Goal: Task Accomplishment & Management: Manage account settings

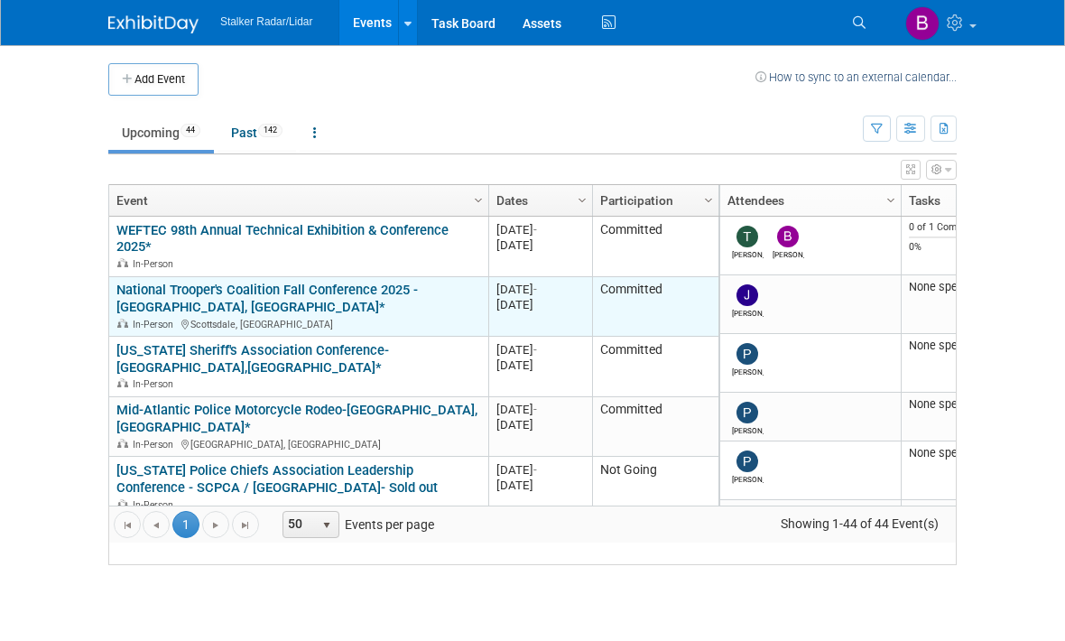
click at [193, 302] on link "National Trooper's Coalition Fall Conference 2025 - [GEOGRAPHIC_DATA], [GEOGRAP…" at bounding box center [267, 298] width 302 height 33
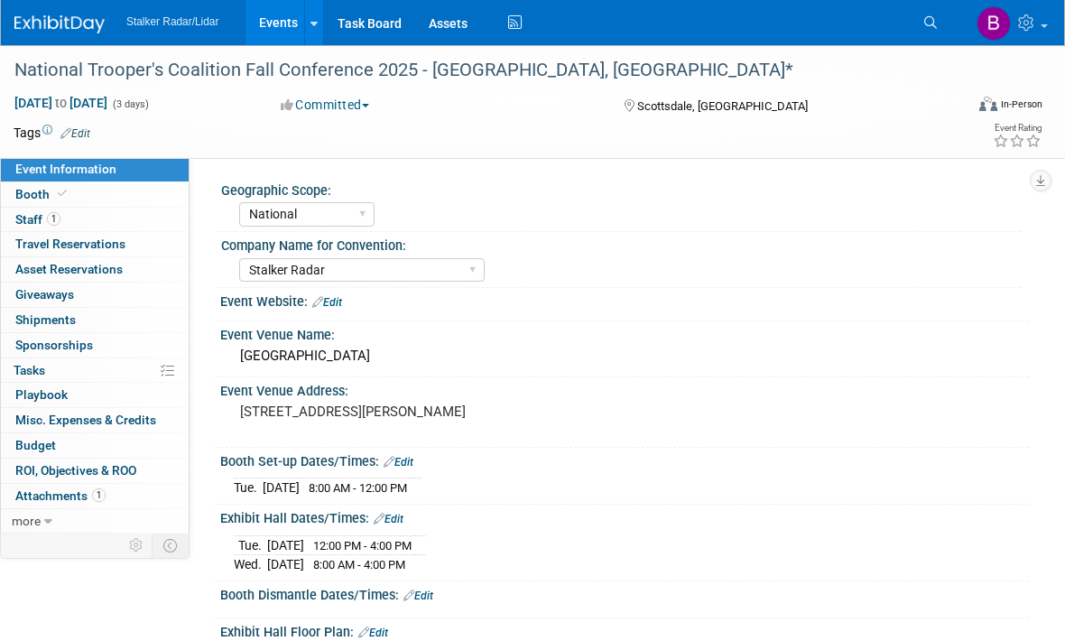
select select "National"
select select "Stalker Radar"
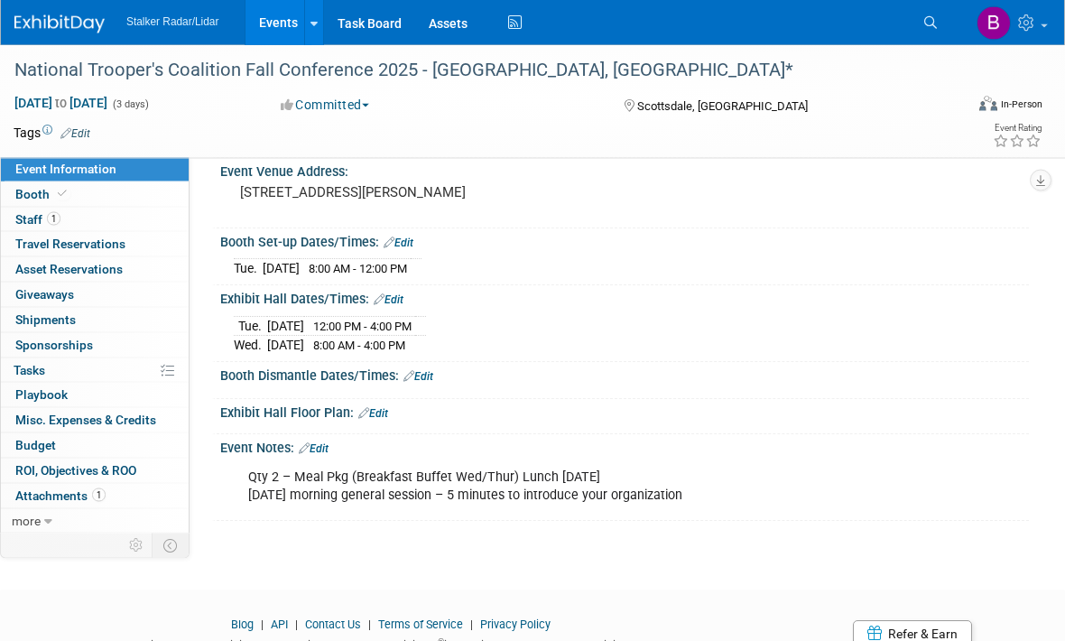
scroll to position [228, 0]
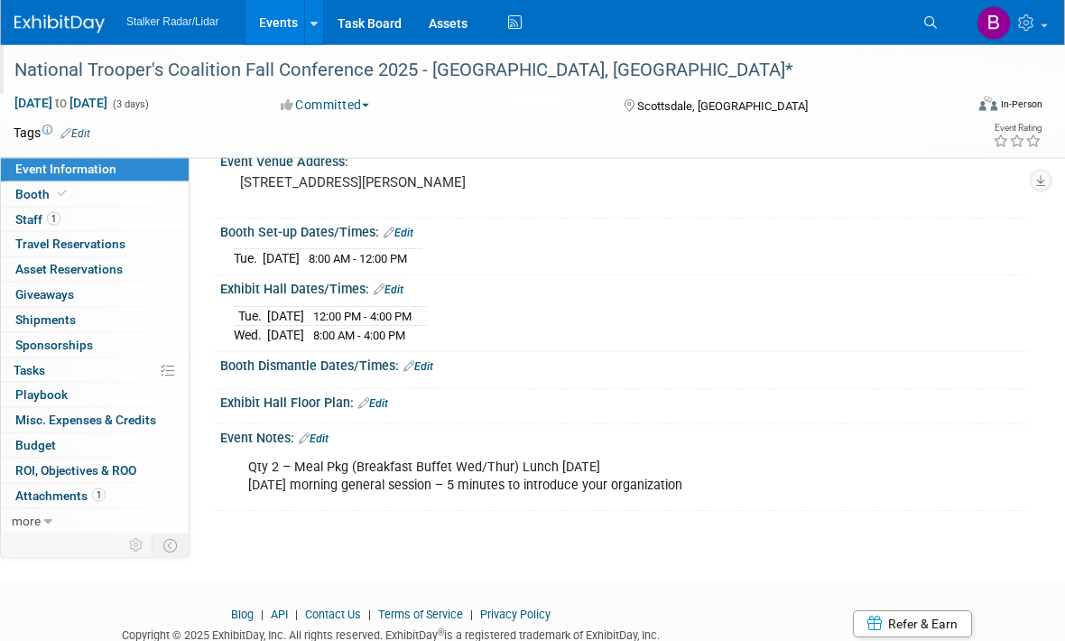
click at [69, 80] on div "National Trooper's Coalition Fall Conference 2025 - [GEOGRAPHIC_DATA], [GEOGRAP…" at bounding box center [475, 70] width 935 height 33
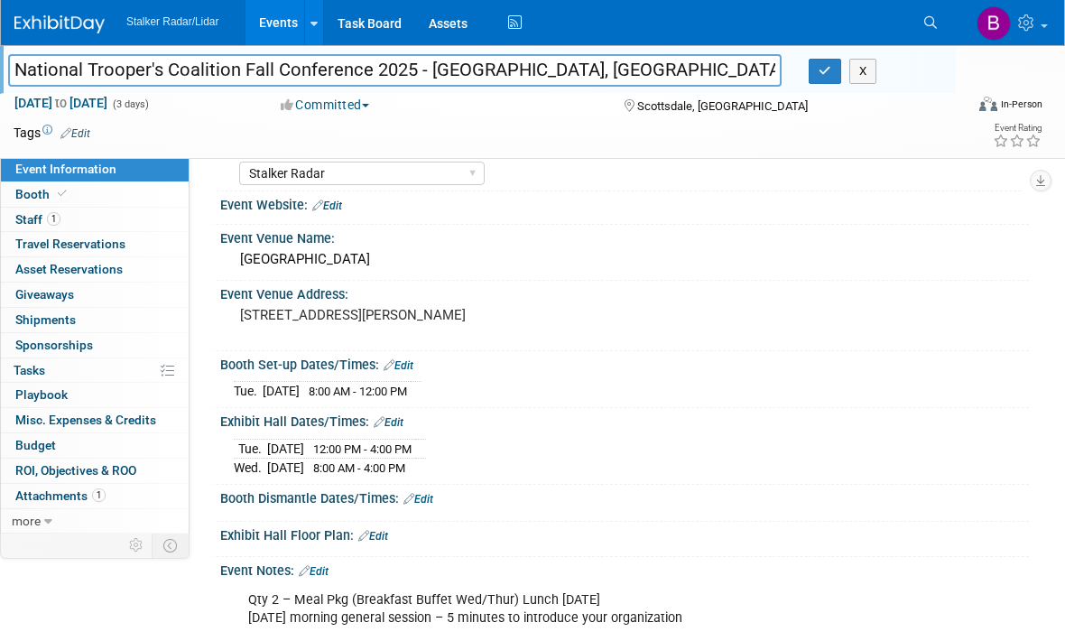
scroll to position [0, 0]
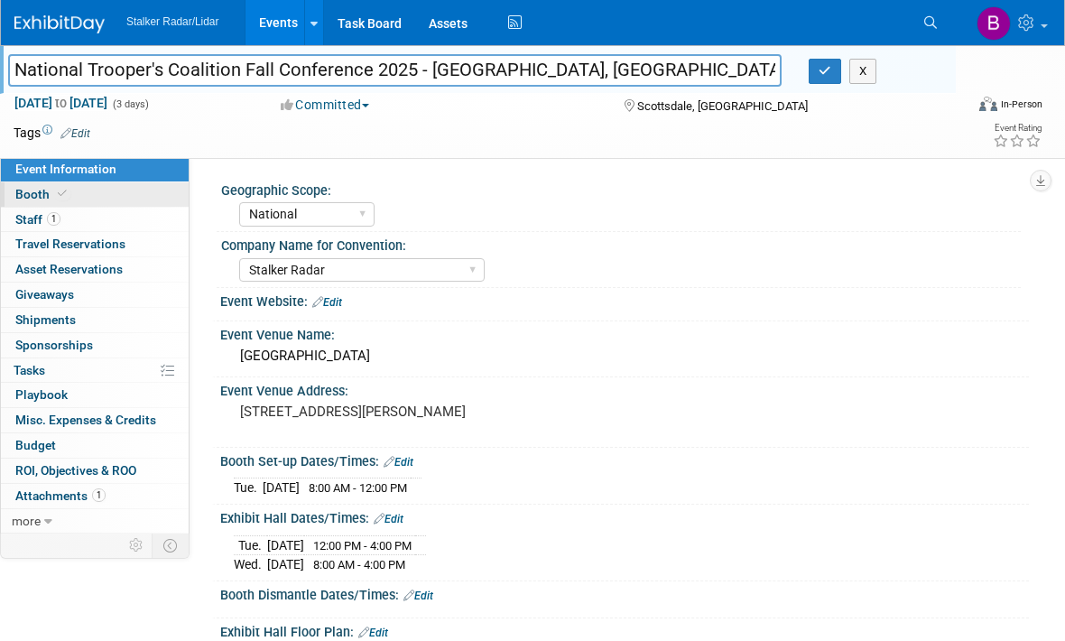
click at [47, 199] on span "Booth" at bounding box center [42, 194] width 55 height 14
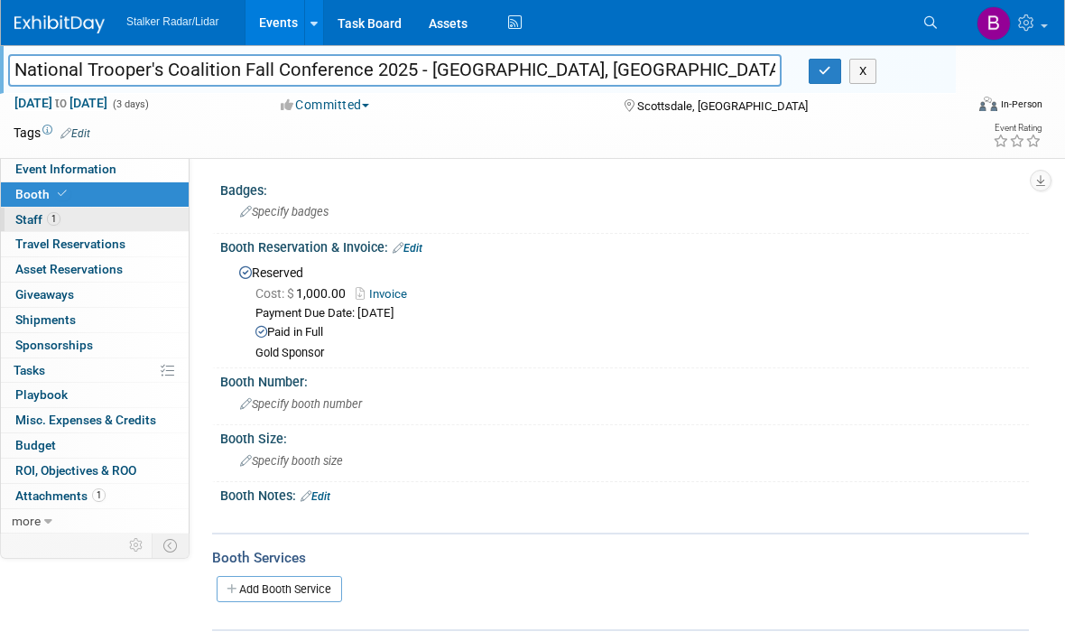
click at [33, 220] on span "Staff 1" at bounding box center [37, 219] width 45 height 14
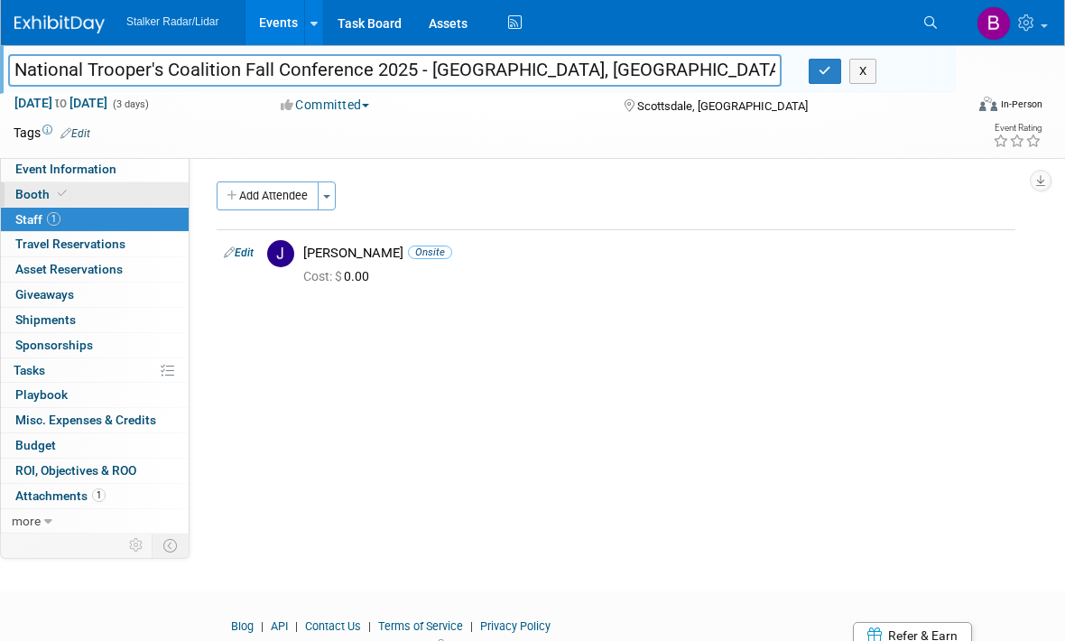
click at [39, 198] on span "Booth" at bounding box center [42, 194] width 55 height 14
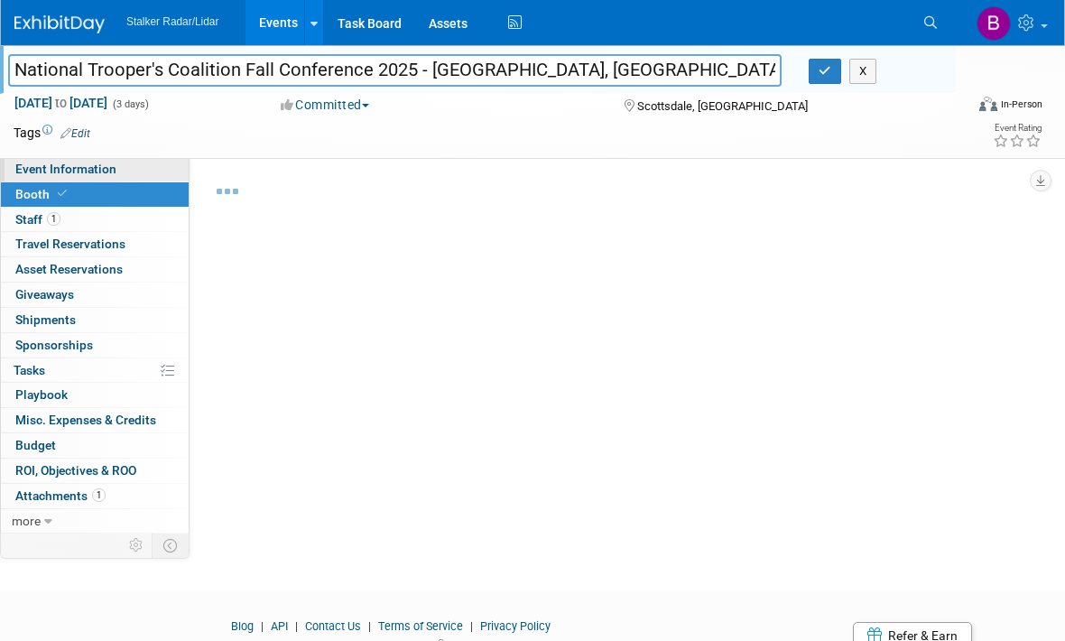
click at [50, 176] on span "Event Information" at bounding box center [65, 169] width 101 height 14
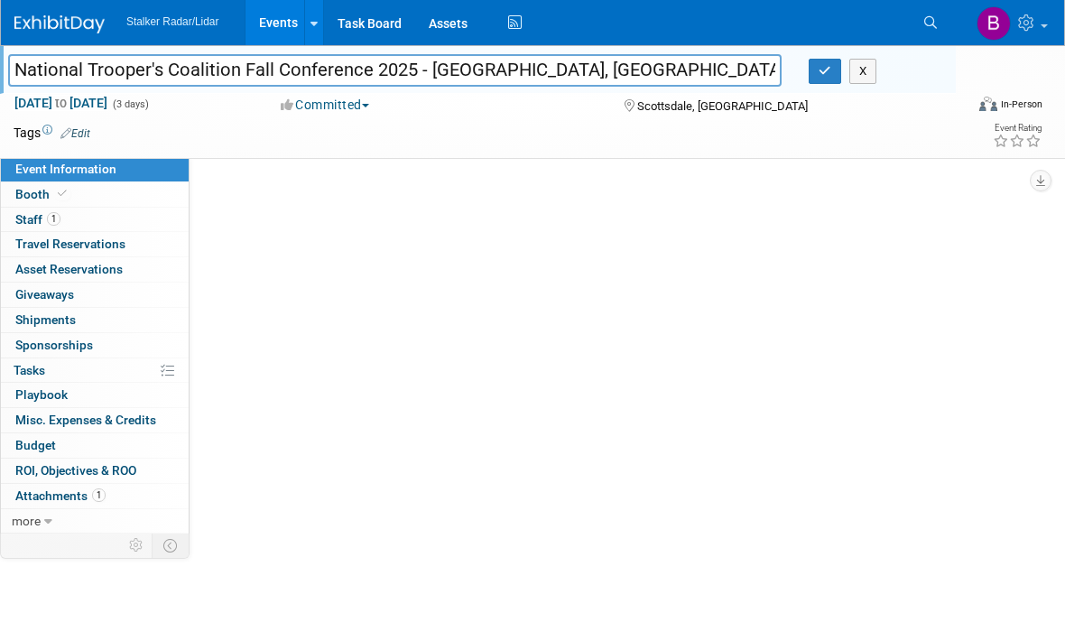
select select "National"
select select "Stalker Radar"
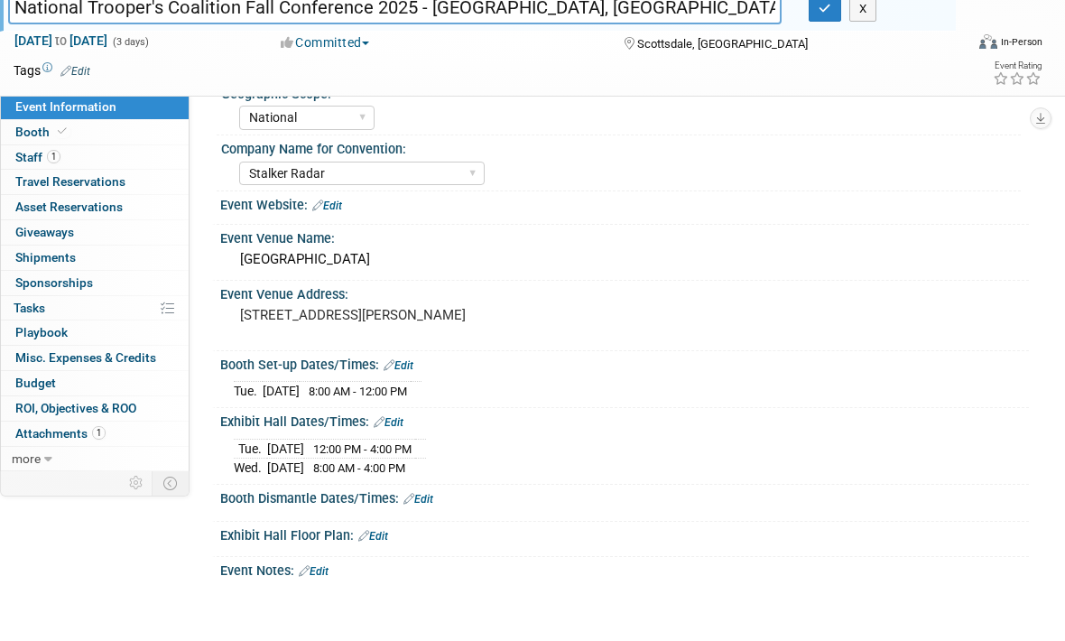
scroll to position [40, 0]
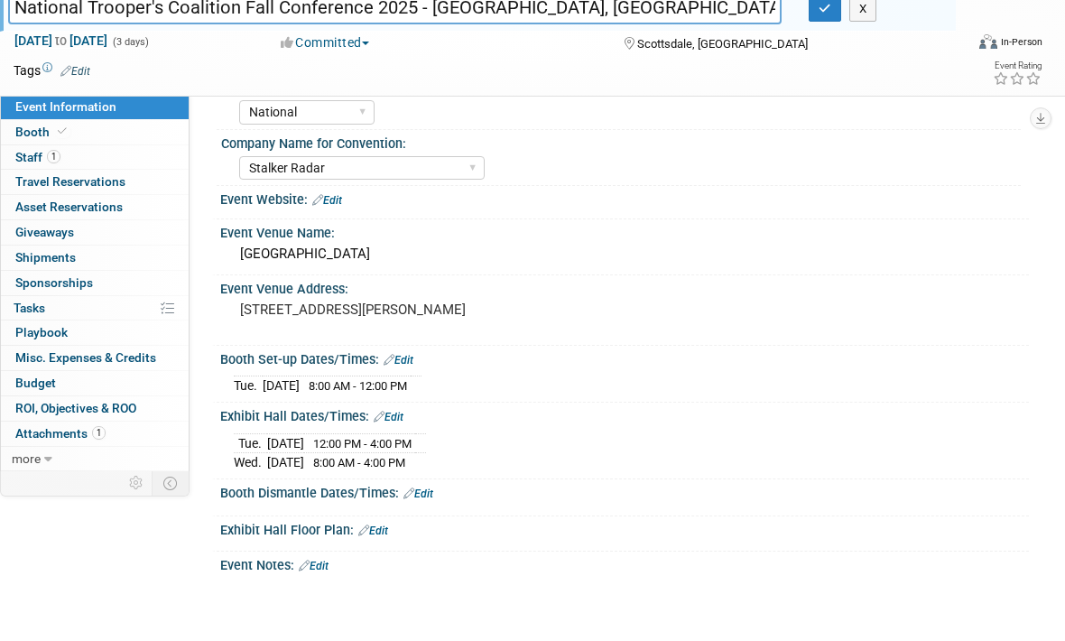
click at [397, 416] on link "Edit" at bounding box center [399, 422] width 30 height 13
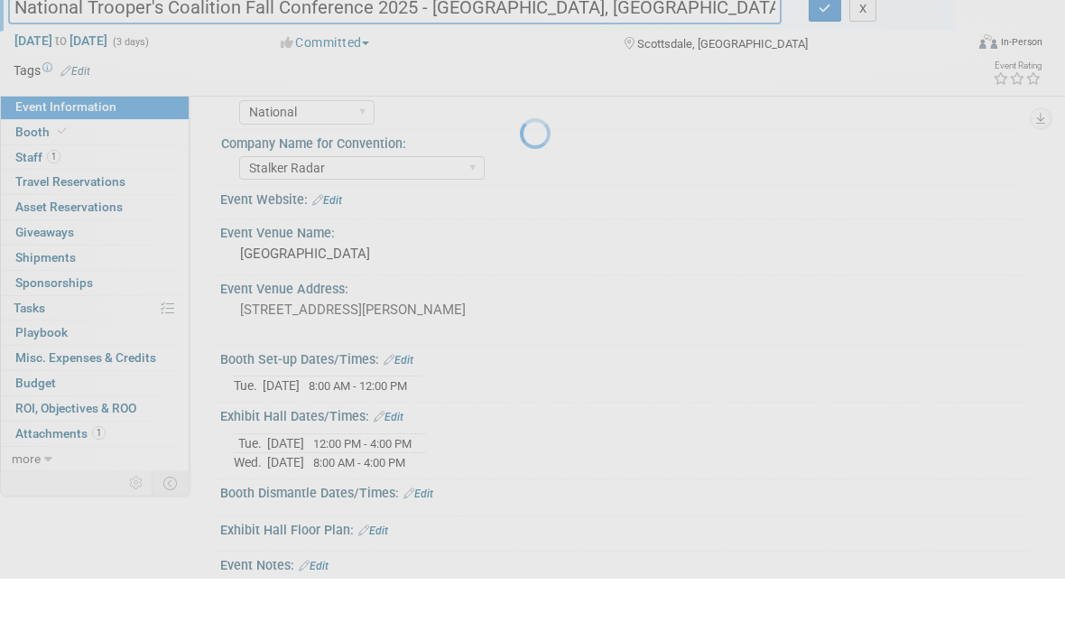
scroll to position [103, 0]
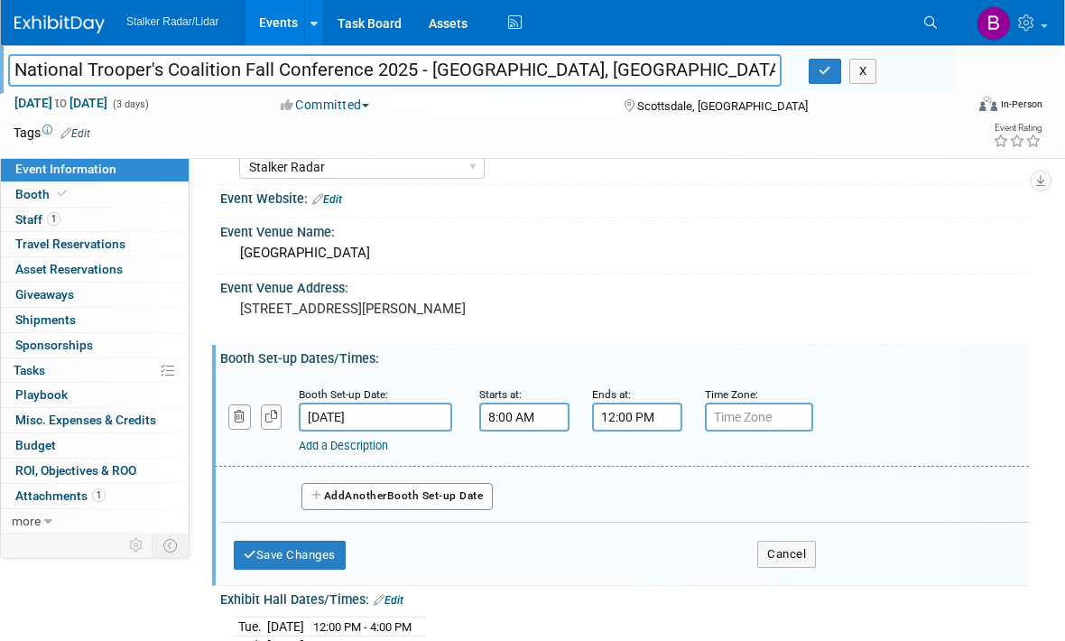
click at [522, 408] on input "8:00 AM" at bounding box center [524, 417] width 90 height 29
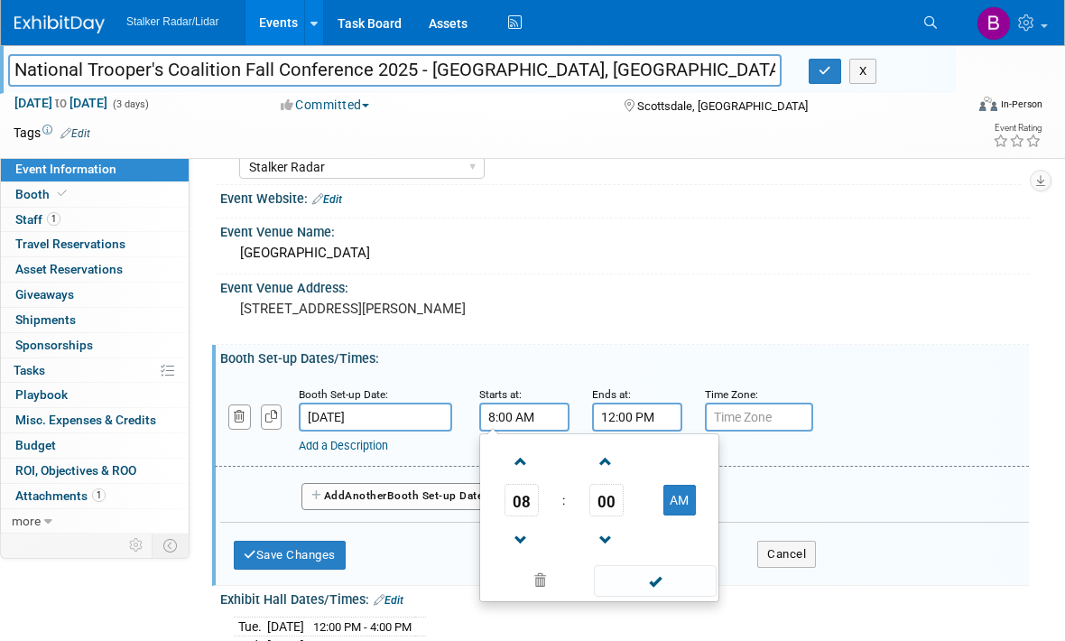
scroll to position [102, 0]
click at [507, 504] on span "08" at bounding box center [522, 501] width 34 height 33
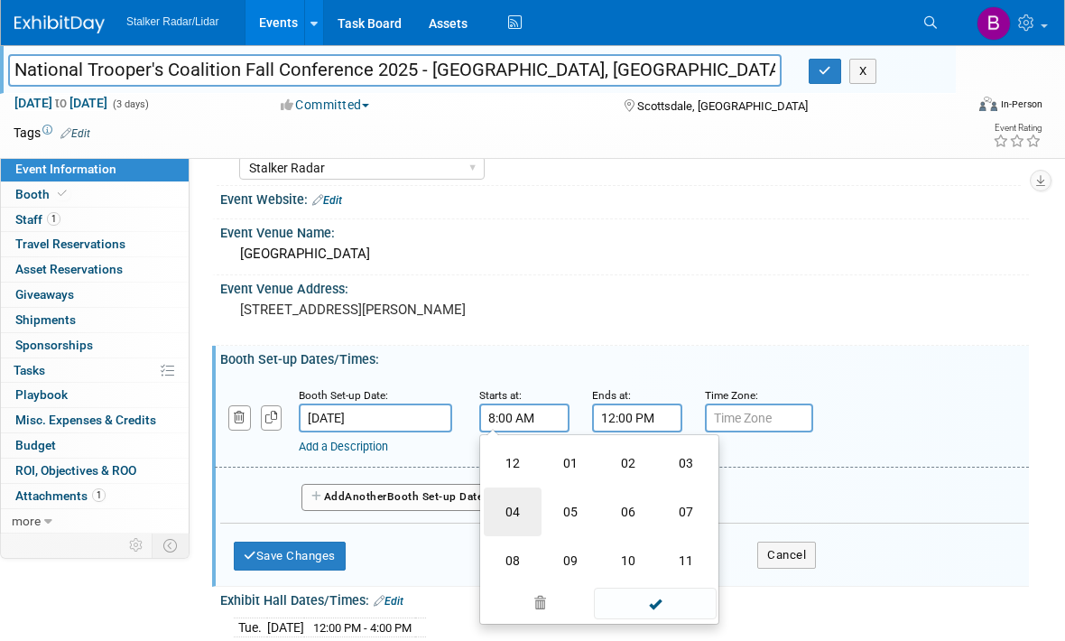
click at [502, 504] on td "04" at bounding box center [513, 512] width 58 height 49
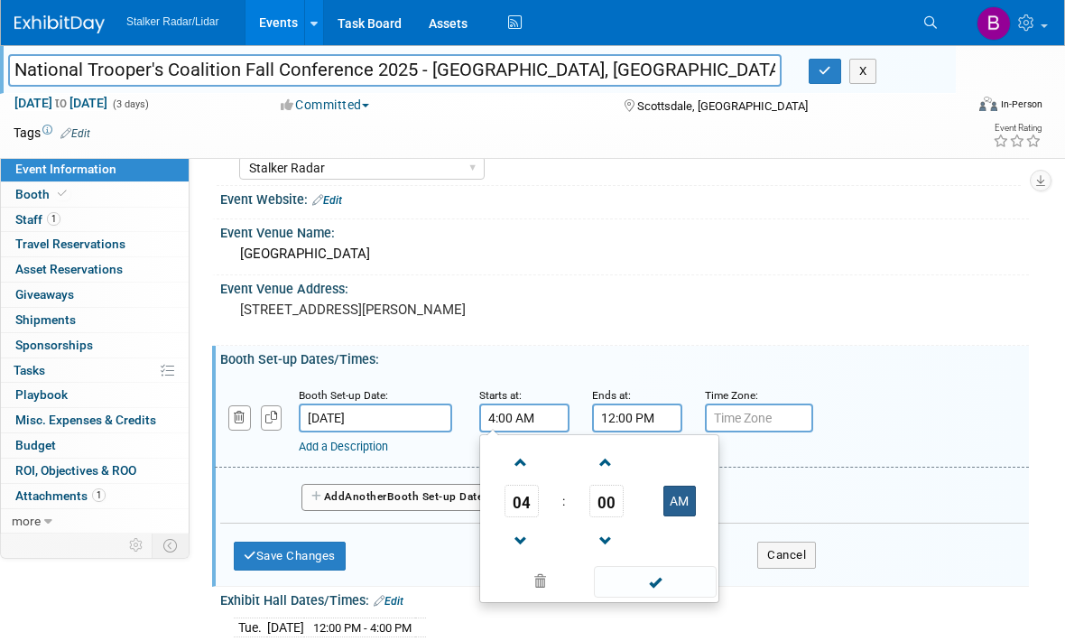
click at [674, 498] on button "AM" at bounding box center [680, 501] width 33 height 31
type input "4:00 PM"
click at [644, 580] on span at bounding box center [655, 582] width 122 height 32
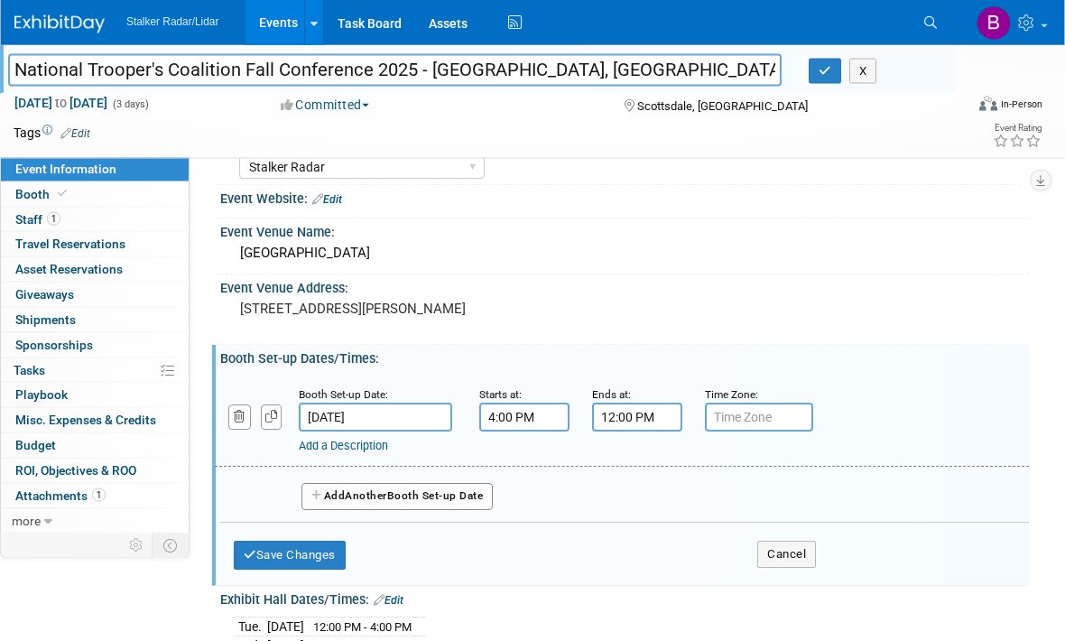
click at [644, 416] on input "12:00 PM" at bounding box center [637, 418] width 90 height 29
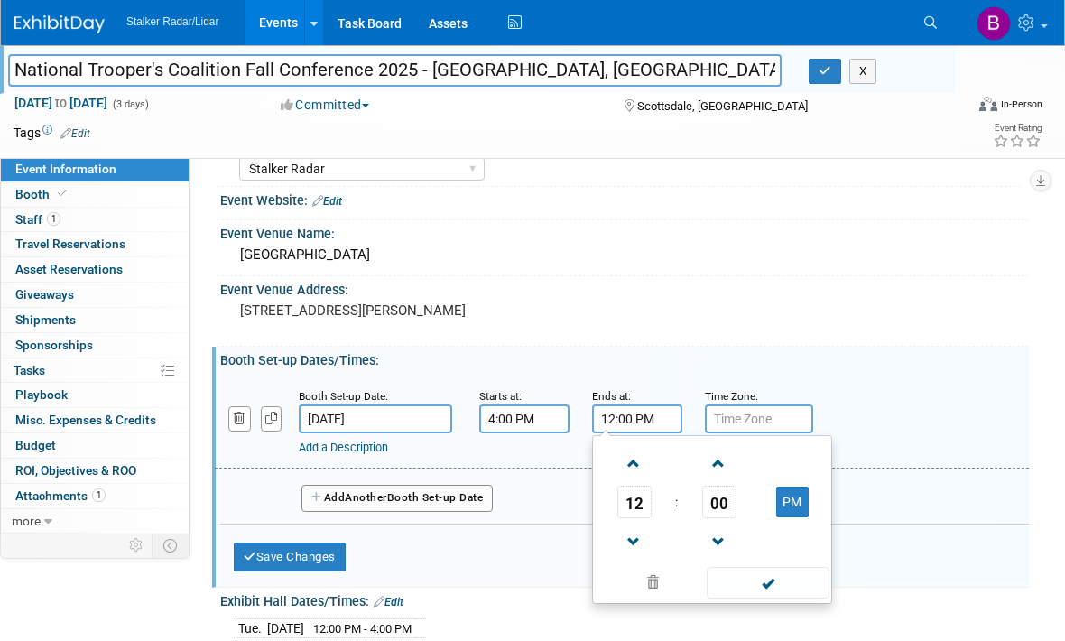
scroll to position [100, 0]
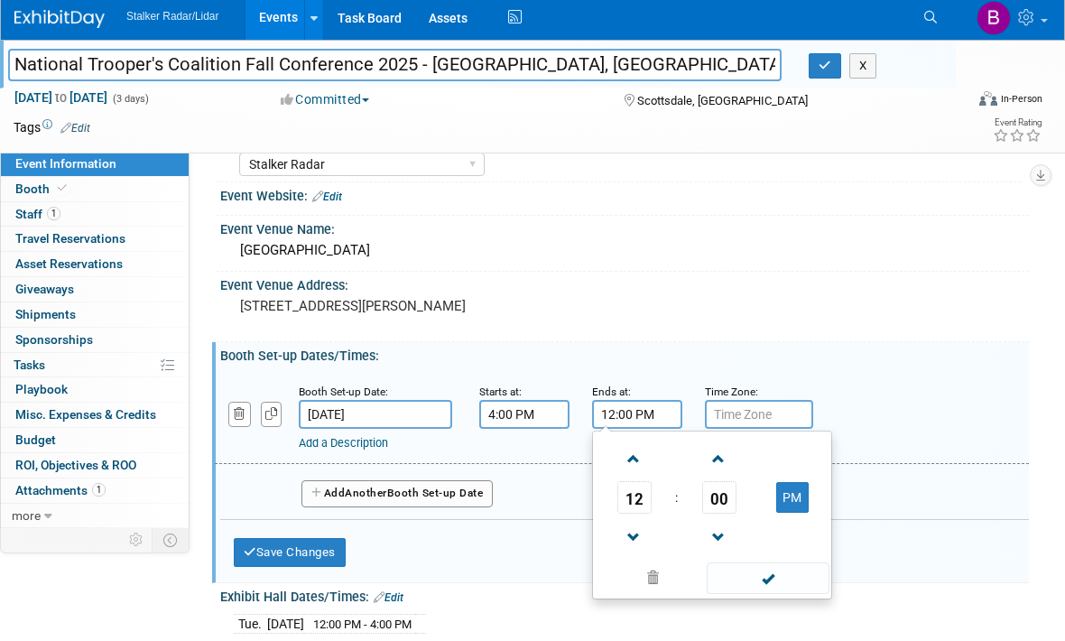
click at [656, 407] on input "12:00 PM" at bounding box center [637, 419] width 90 height 29
type input "1"
click at [777, 578] on span at bounding box center [768, 584] width 122 height 32
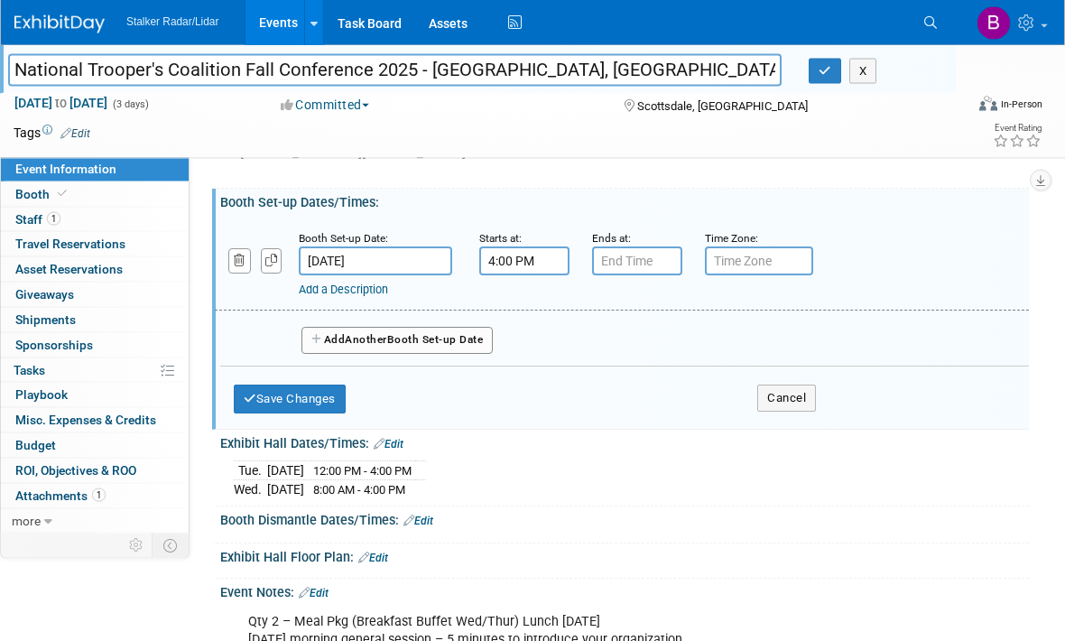
scroll to position [259, 0]
click at [274, 398] on button "Save Changes" at bounding box center [290, 399] width 112 height 29
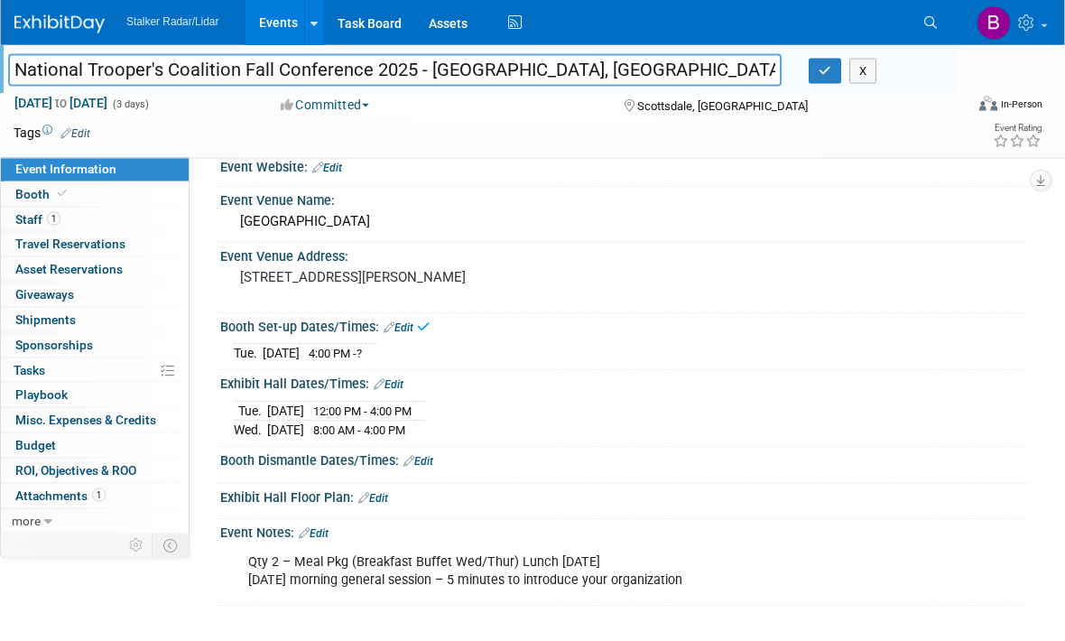
scroll to position [0, 0]
